Goal: Task Accomplishment & Management: Manage account settings

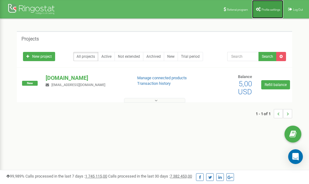
click at [264, 9] on span "Profile settings" at bounding box center [271, 9] width 19 height 3
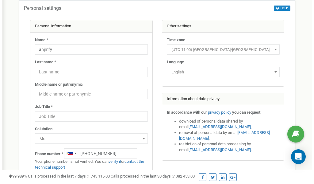
scroll to position [31, 0]
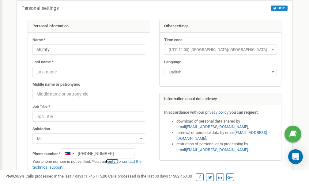
click at [115, 161] on link "verify it" at bounding box center [112, 161] width 13 height 5
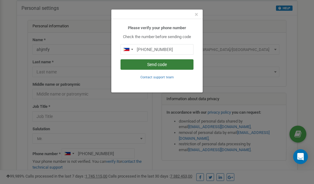
click at [161, 66] on button "Send code" at bounding box center [156, 64] width 73 height 10
